Goal: Navigation & Orientation: Find specific page/section

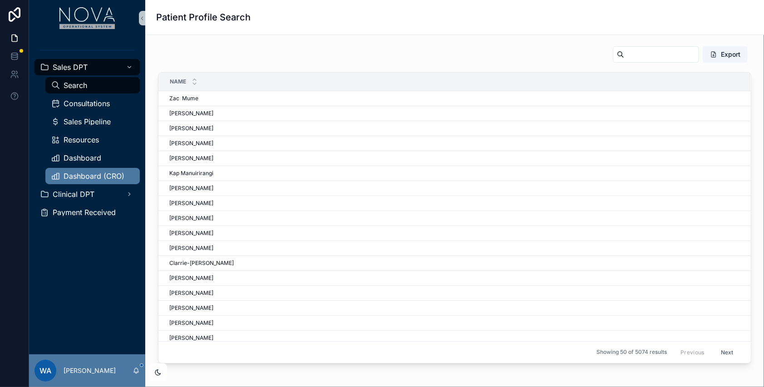
click at [112, 170] on div "Dashboard (CRO)" at bounding box center [93, 176] width 84 height 15
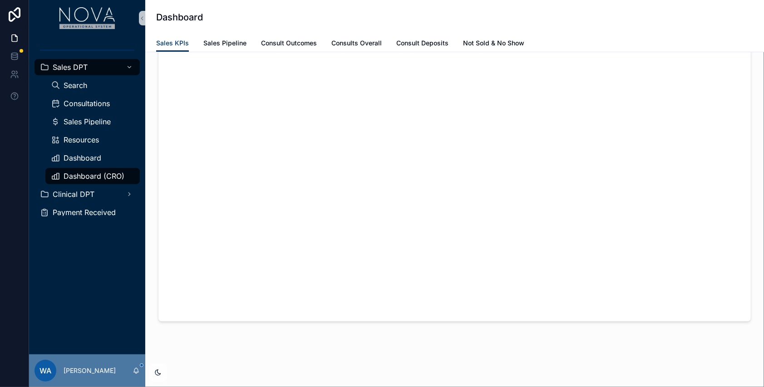
scroll to position [139, 0]
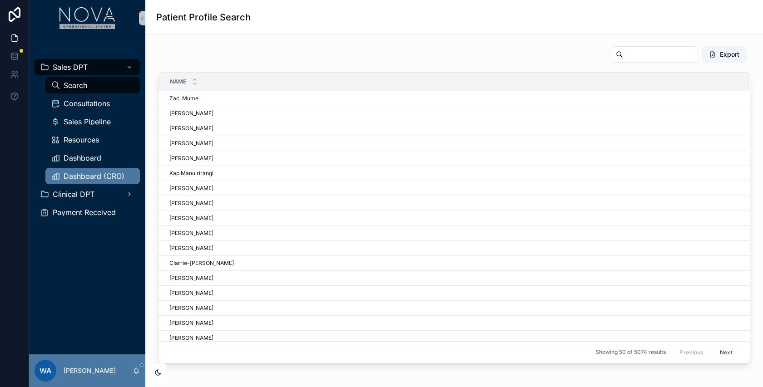
click at [89, 179] on span "Dashboard (CRO)" at bounding box center [94, 176] width 61 height 7
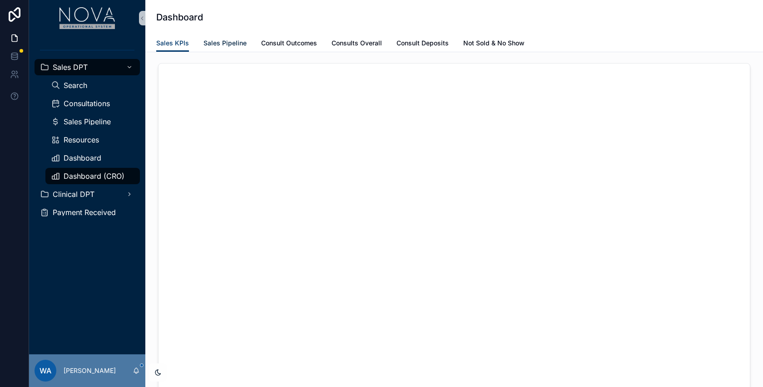
click at [214, 40] on span "Sales Pipeline" at bounding box center [224, 43] width 43 height 9
click at [166, 35] on link "Sales KPIs" at bounding box center [172, 44] width 33 height 18
